Goal: Information Seeking & Learning: Compare options

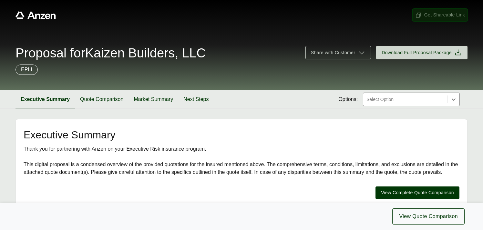
click at [440, 15] on span "Get Shareable Link" at bounding box center [440, 15] width 50 height 7
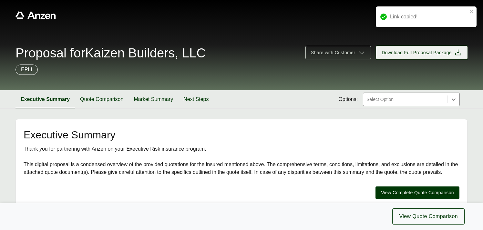
click at [403, 54] on span "Download Full Proposal Package" at bounding box center [417, 52] width 70 height 7
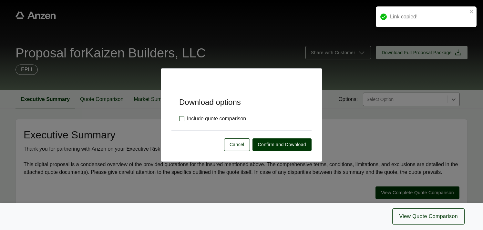
click at [181, 120] on label "Include quote comparison" at bounding box center [212, 119] width 67 height 8
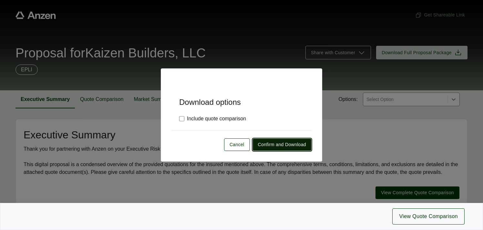
click at [272, 146] on span "Confirm and Download" at bounding box center [282, 144] width 48 height 7
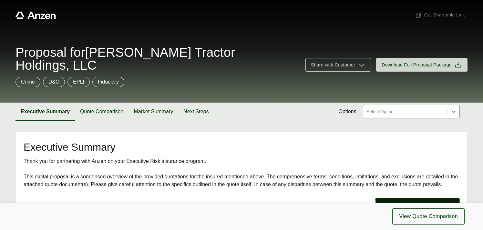
click at [415, 202] on span "View Complete Quote Comparison" at bounding box center [417, 205] width 73 height 7
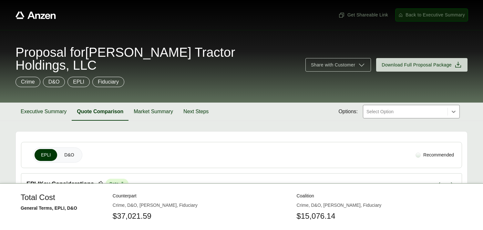
click at [441, 13] on span "Back to Executive Summary" at bounding box center [434, 15] width 59 height 7
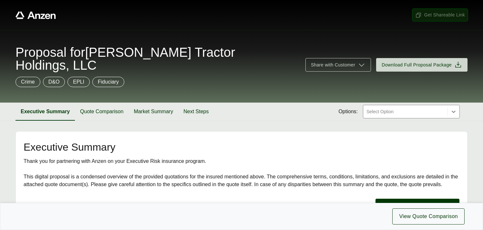
click at [434, 15] on span "Get Shareable Link" at bounding box center [440, 15] width 50 height 7
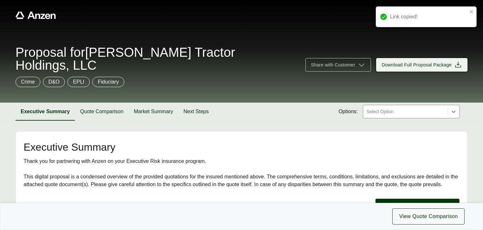
click at [413, 62] on span "Download Full Proposal Package" at bounding box center [417, 65] width 70 height 7
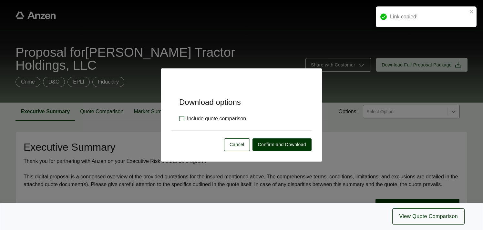
click at [182, 118] on label "Include quote comparison" at bounding box center [212, 119] width 67 height 8
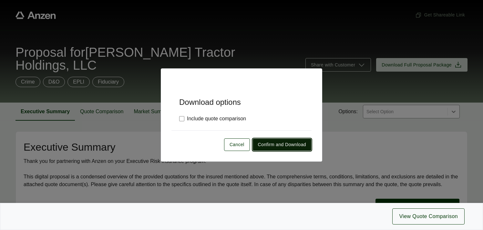
click at [273, 143] on span "Confirm and Download" at bounding box center [282, 144] width 48 height 7
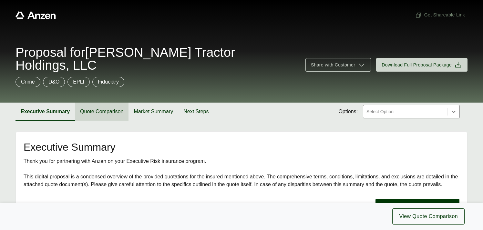
click at [96, 103] on button "Quote Comparison" at bounding box center [102, 112] width 54 height 18
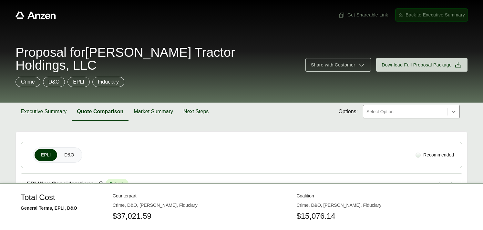
click at [443, 16] on span "Back to Executive Summary" at bounding box center [434, 15] width 59 height 7
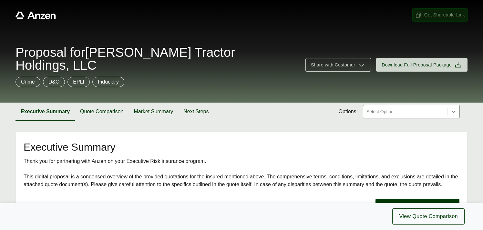
click at [429, 15] on span "Get Shareable Link" at bounding box center [440, 15] width 50 height 7
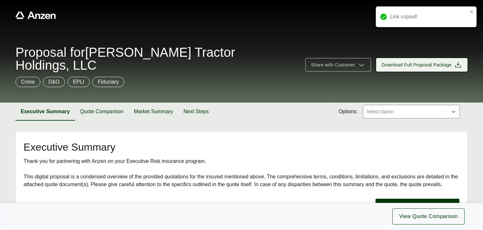
click at [415, 62] on span "Download Full Proposal Package" at bounding box center [417, 65] width 70 height 7
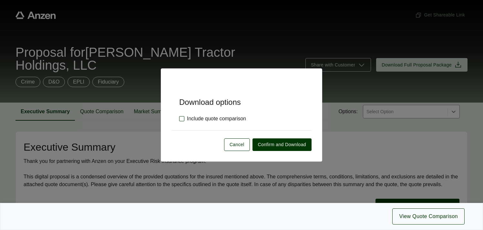
click at [181, 120] on label "Include quote comparison" at bounding box center [212, 119] width 67 height 8
click at [264, 144] on span "Confirm and Download" at bounding box center [282, 144] width 48 height 7
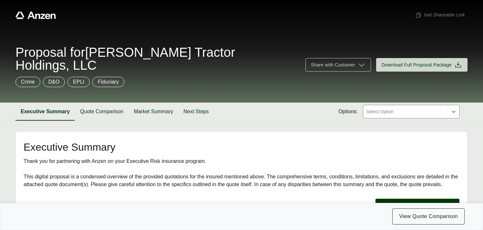
click at [130, 56] on span "Proposal for Groff Tractor Holdings, LLC" at bounding box center [156, 59] width 282 height 26
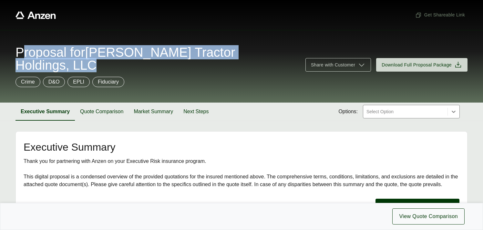
copy span "Proposal for Groff Tractor Holdings, LLC"
click at [108, 103] on button "Quote Comparison" at bounding box center [102, 112] width 54 height 18
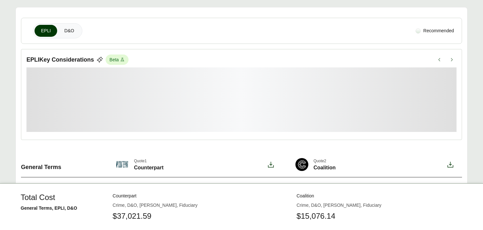
scroll to position [125, 0]
click at [70, 27] on span "D&O" at bounding box center [69, 30] width 10 height 7
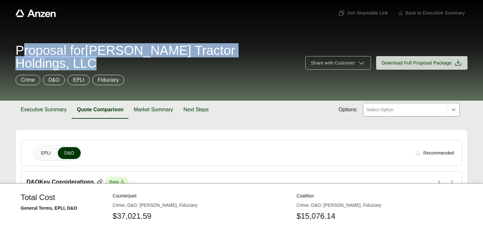
scroll to position [0, 0]
